Goal: Task Accomplishment & Management: Use online tool/utility

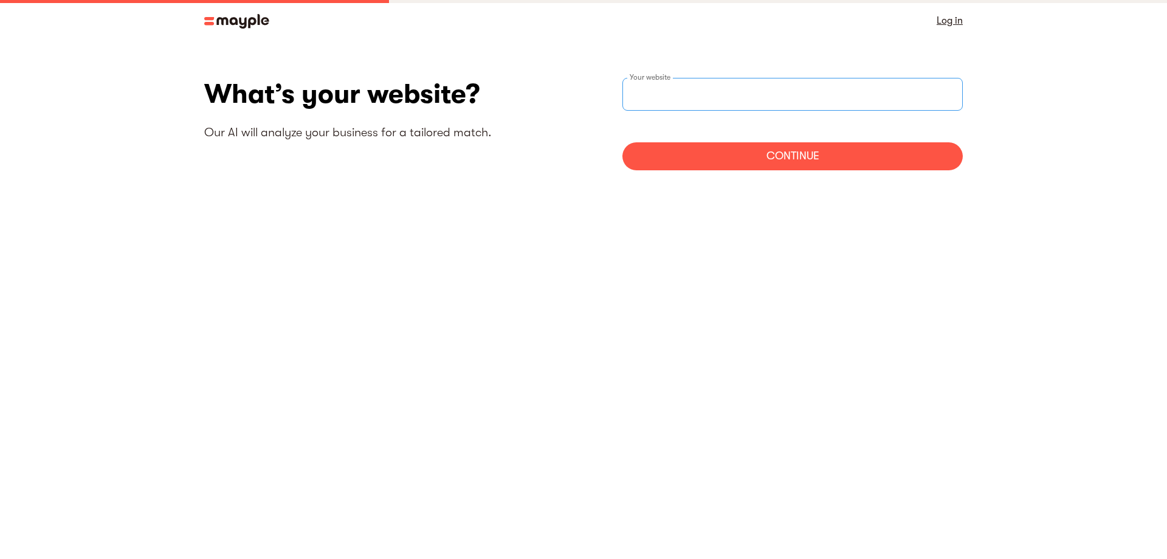
click at [704, 91] on input "websiteStep" at bounding box center [793, 94] width 340 height 33
click at [694, 92] on input "websiteStep" at bounding box center [793, 94] width 340 height 33
paste input "[URL][DOMAIN_NAME]"
type input "[URL][DOMAIN_NAME]"
click at [714, 157] on div "Continue" at bounding box center [793, 156] width 340 height 28
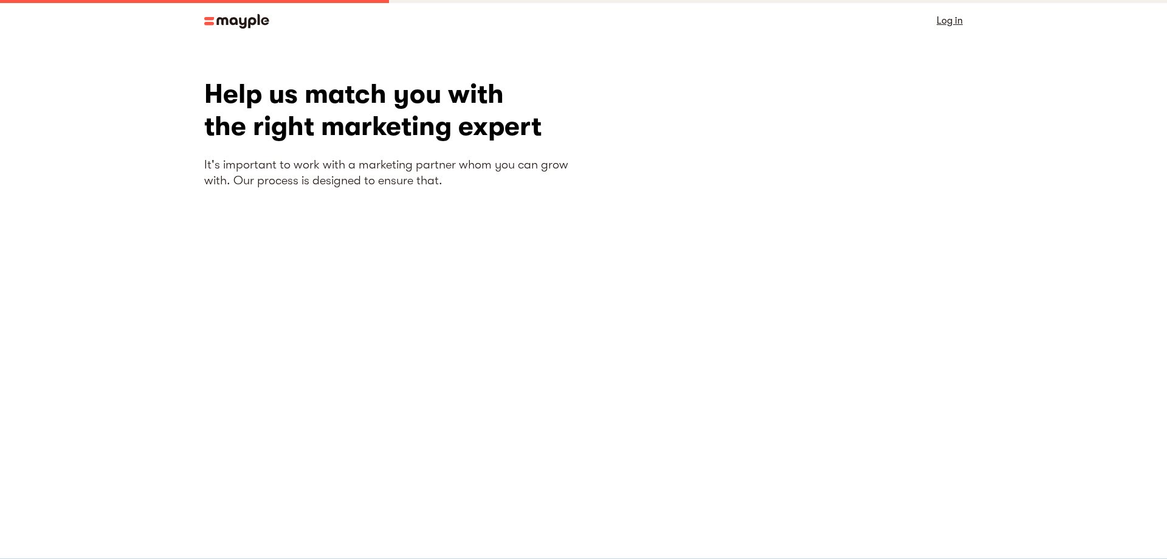
click at [229, 18] on img at bounding box center [236, 21] width 65 height 15
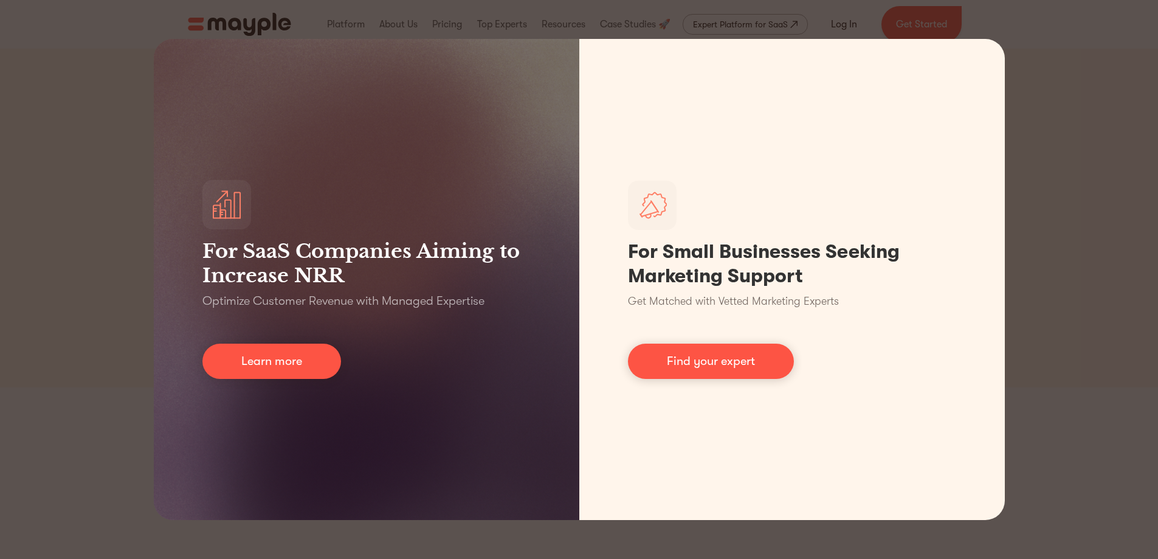
click at [1060, 81] on div "For SaaS Companies Aiming to Increase NRR Optimize Customer Revenue with Manage…" at bounding box center [579, 279] width 1158 height 559
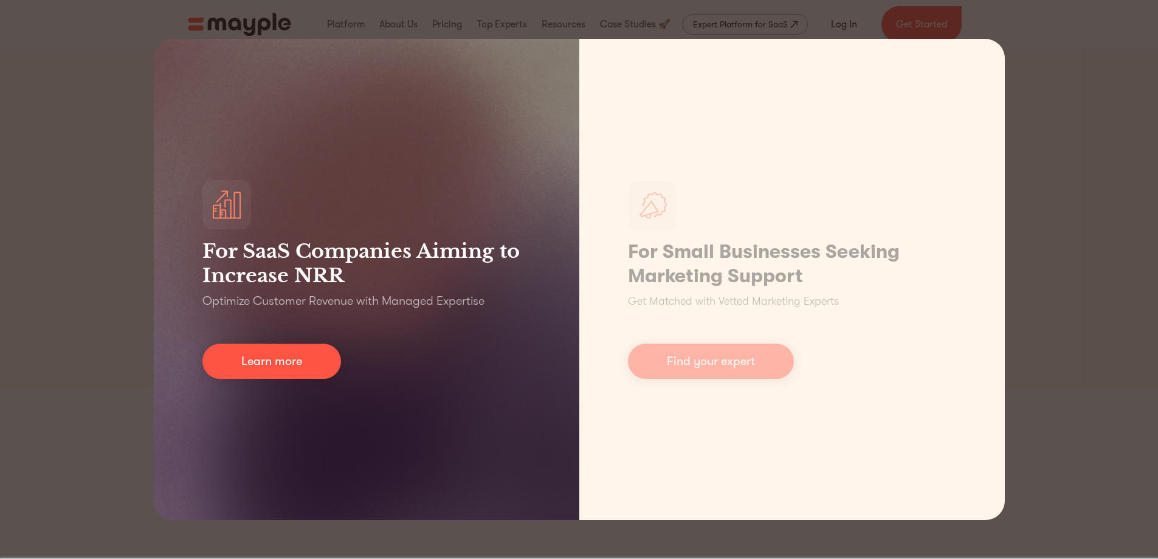
click at [181, 205] on div "For SaaS Companies Aiming to Increase NRR Optimize Customer Revenue with Manage…" at bounding box center [367, 279] width 426 height 481
